Goal: Go to known website: Go to known website

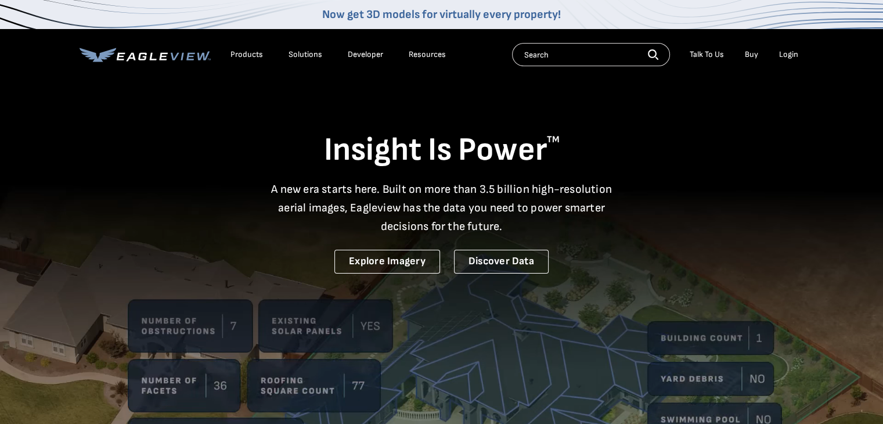
click at [783, 50] on div "Login" at bounding box center [788, 54] width 19 height 10
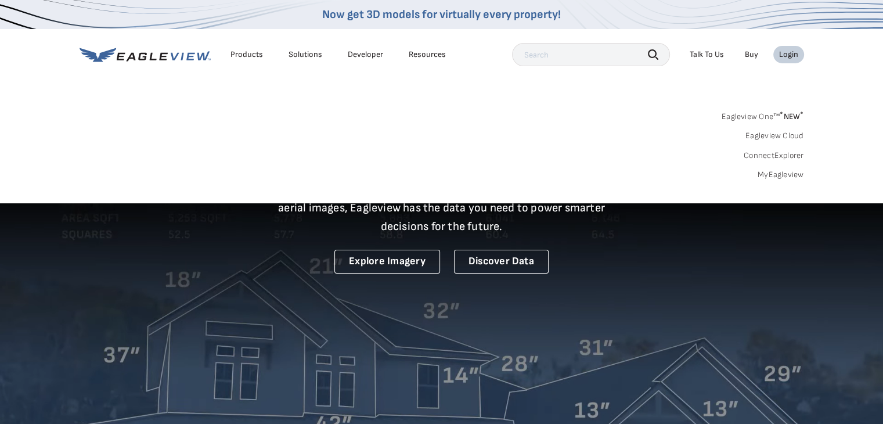
click at [789, 55] on div "Login" at bounding box center [788, 54] width 19 height 10
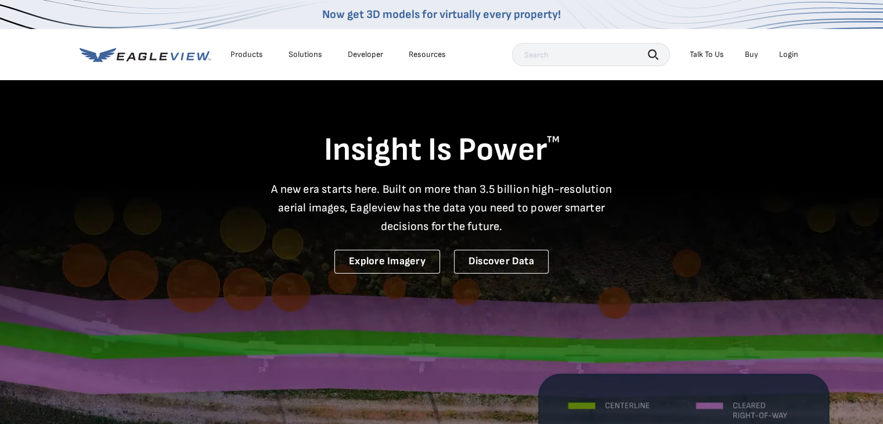
click at [790, 53] on div "Login" at bounding box center [788, 54] width 19 height 10
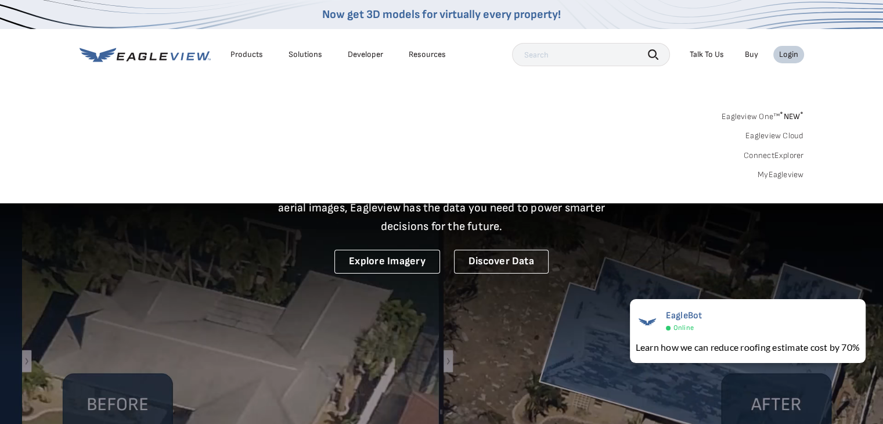
click at [785, 172] on link "MyEagleview" at bounding box center [780, 174] width 46 height 10
